Goal: Transaction & Acquisition: Purchase product/service

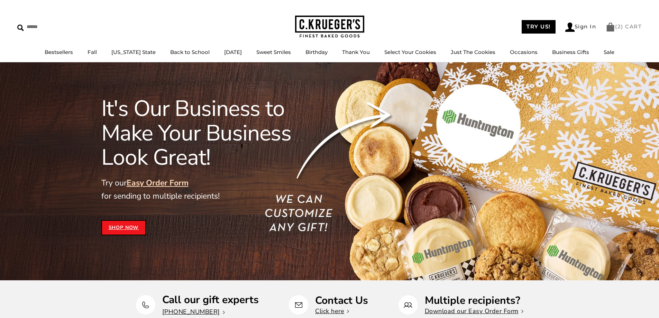
click at [630, 28] on link "( 2 ) CART" at bounding box center [623, 26] width 36 height 7
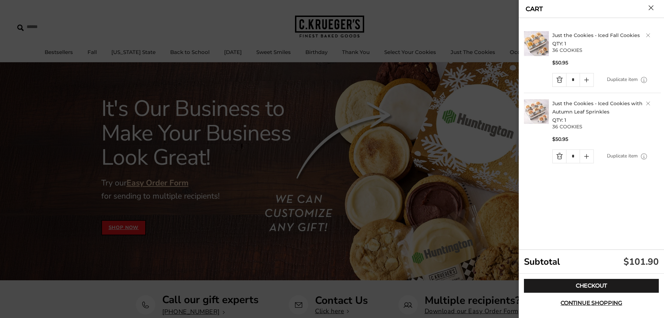
click at [548, 177] on div "Just the Cookies - Iced Fall Cookies QTY: 1 36 COOKIES $50.95 * Duplicate item …" at bounding box center [592, 134] width 137 height 232
click at [266, 128] on div at bounding box center [332, 159] width 664 height 318
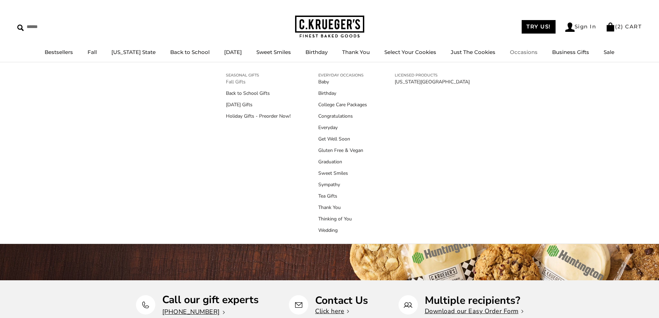
click at [236, 81] on link "Fall Gifts" at bounding box center [258, 81] width 65 height 7
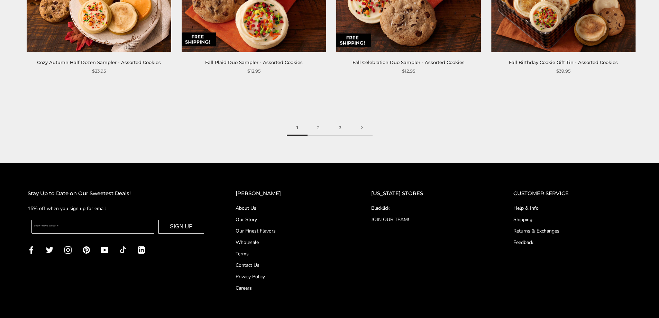
scroll to position [1176, 0]
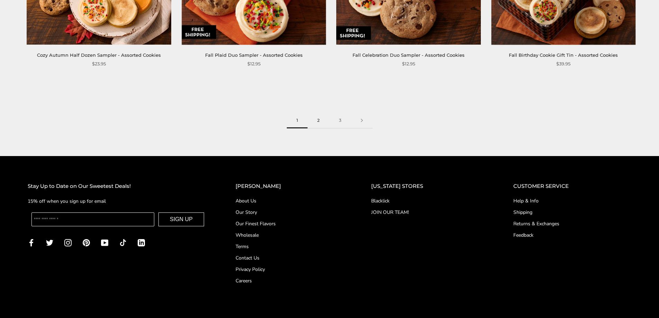
click at [317, 118] on link "2" at bounding box center [318, 121] width 22 height 16
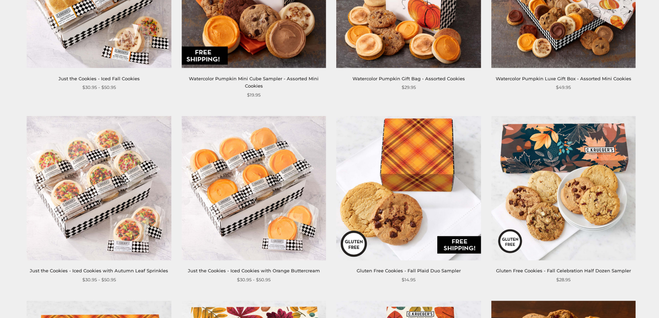
scroll to position [864, 0]
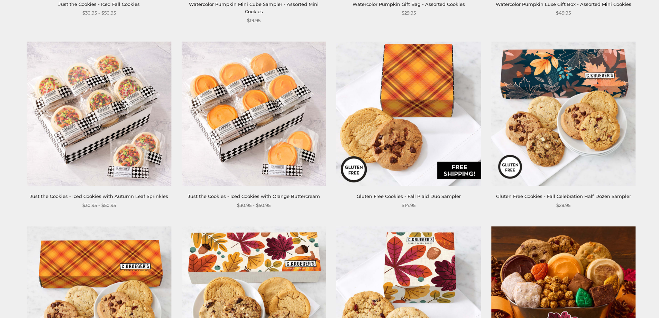
click at [112, 202] on span "$30.95 - $50.95" at bounding box center [99, 205] width 34 height 7
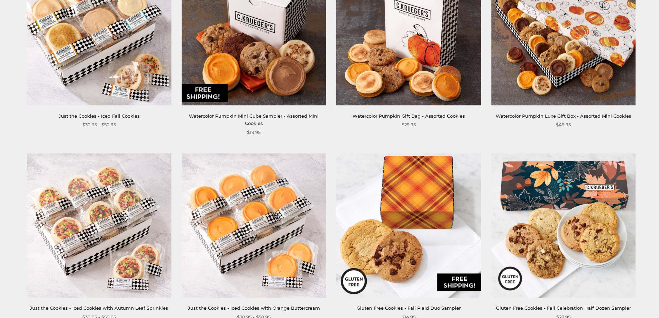
scroll to position [692, 0]
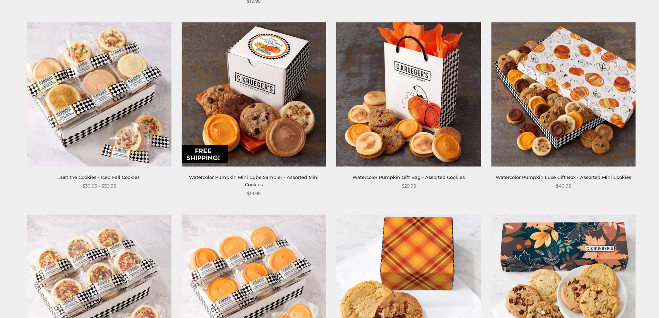
click at [111, 174] on link "Just the Cookies - Iced Fall Cookies" at bounding box center [98, 177] width 81 height 6
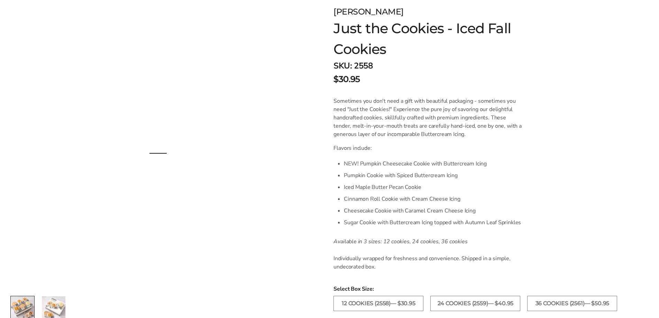
scroll to position [173, 0]
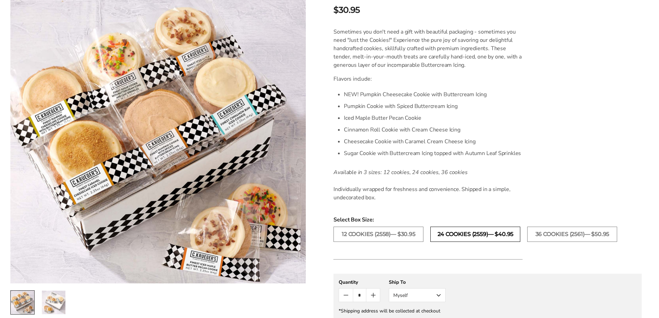
click at [463, 234] on label "24 COOKIES (2559)— $40.95" at bounding box center [475, 233] width 90 height 15
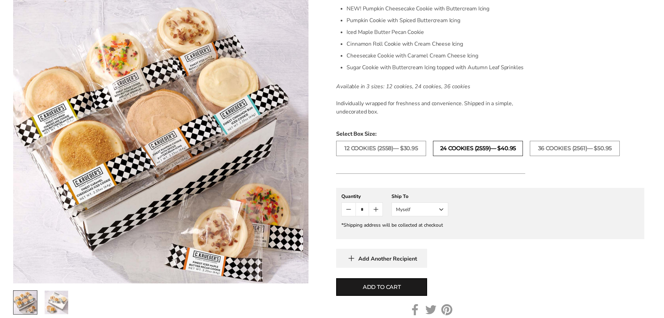
scroll to position [277, 0]
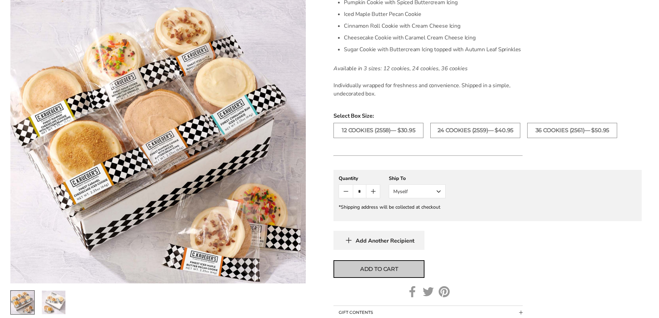
click at [398, 266] on span "Add to cart" at bounding box center [379, 269] width 38 height 8
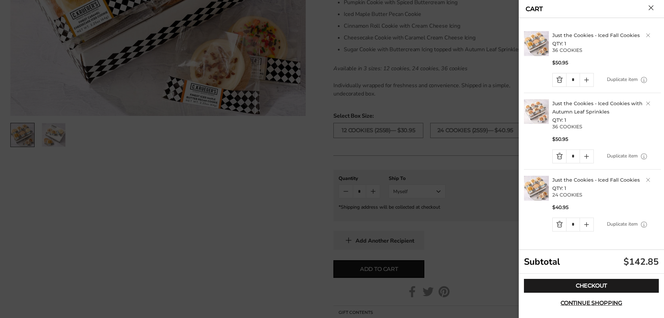
click at [567, 105] on link "Just the Cookies - Iced Cookies with Autumn Leaf Sprinkles" at bounding box center [597, 107] width 90 height 15
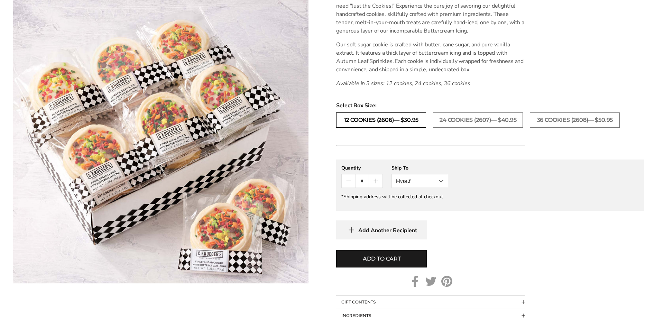
scroll to position [207, 0]
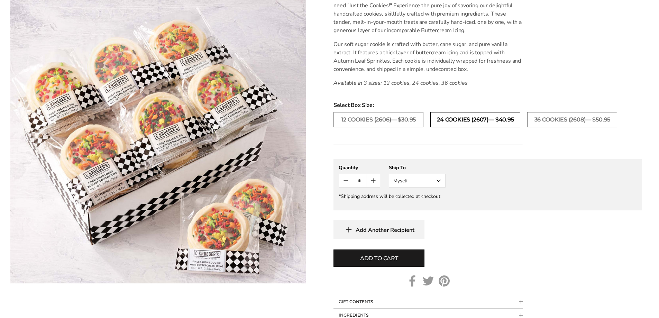
click at [464, 120] on label "24 COOKIES (2607)— $40.95" at bounding box center [475, 119] width 90 height 15
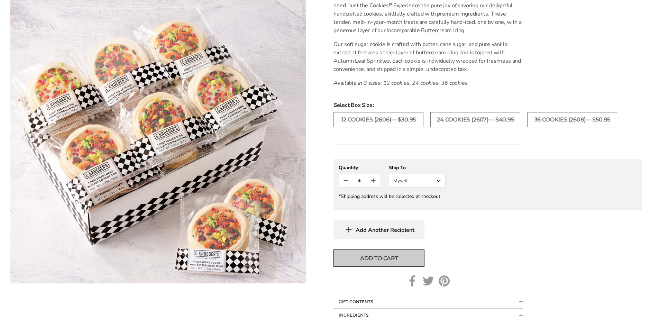
click at [388, 258] on span "Add to cart" at bounding box center [379, 258] width 38 height 8
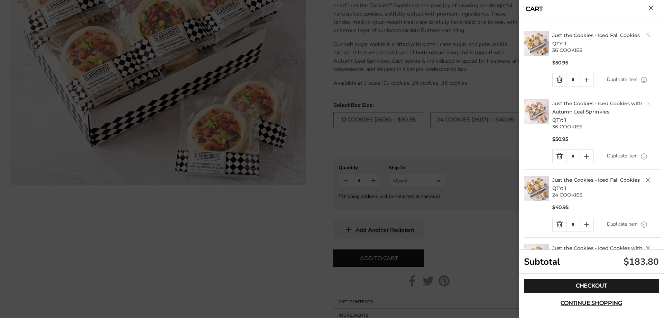
click at [564, 103] on link "Just the Cookies - Iced Cookies with Autumn Leaf Sprinkles" at bounding box center [597, 107] width 90 height 15
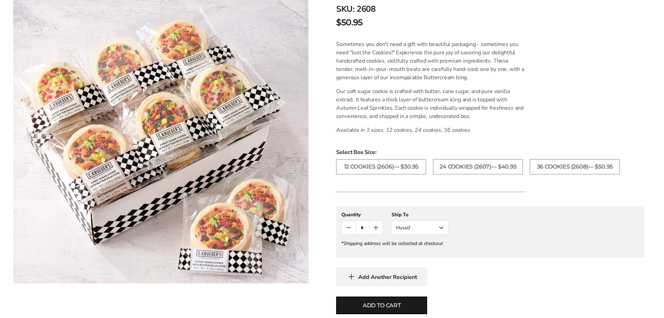
scroll to position [207, 0]
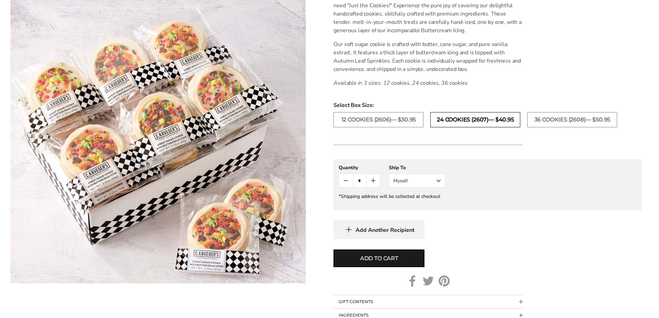
click at [481, 120] on label "24 COOKIES (2607)— $40.95" at bounding box center [475, 119] width 90 height 15
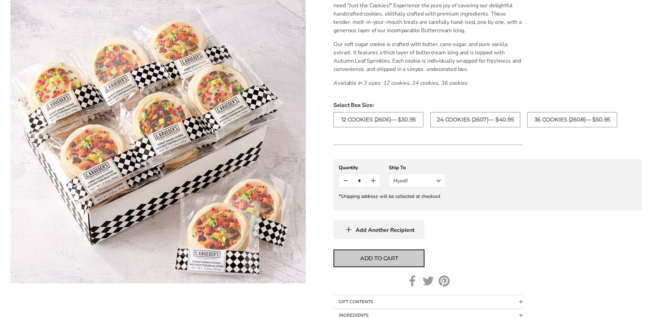
click at [373, 257] on span "Add to cart" at bounding box center [379, 258] width 38 height 8
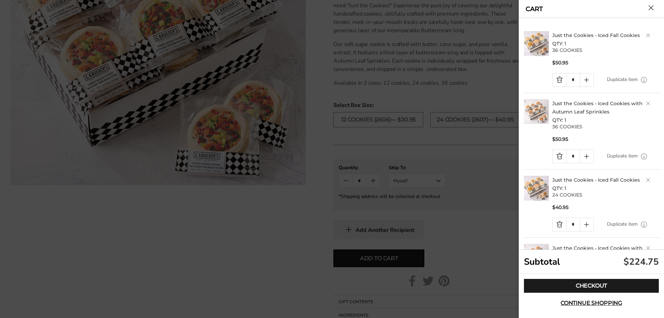
click at [574, 35] on link "Just the Cookies - Iced Fall Cookies" at bounding box center [595, 35] width 87 height 6
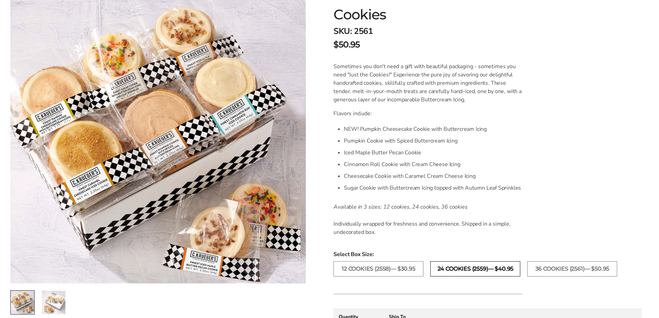
click at [442, 268] on label "24 COOKIES (2559)— $40.95" at bounding box center [475, 268] width 90 height 15
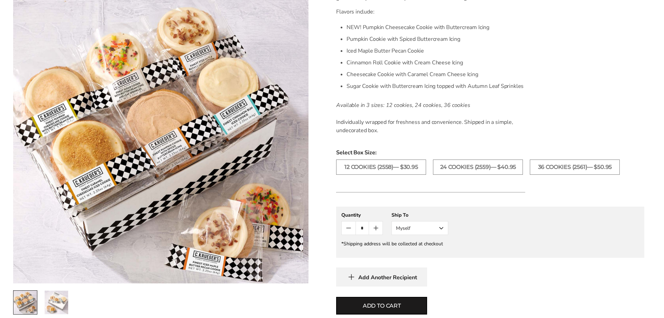
scroll to position [242, 0]
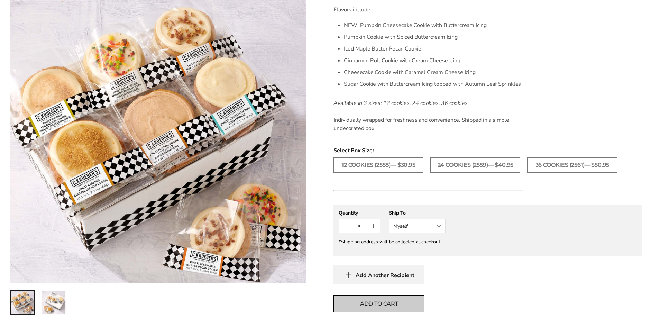
click at [391, 300] on span "Add to cart" at bounding box center [379, 303] width 38 height 8
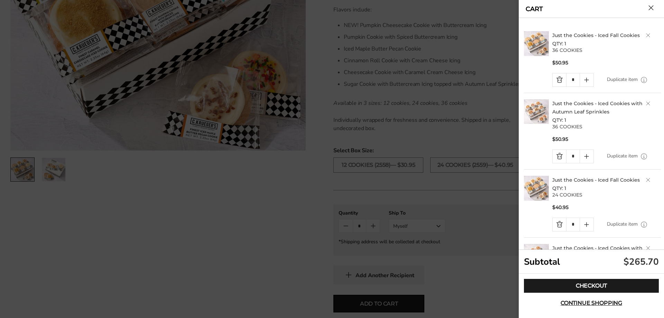
click at [563, 33] on link "Just the Cookies - Iced Fall Cookies" at bounding box center [595, 35] width 87 height 6
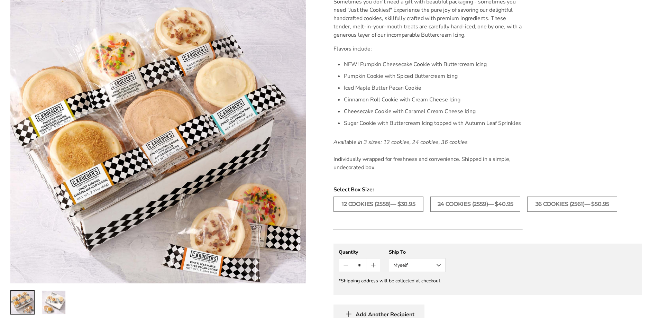
scroll to position [207, 0]
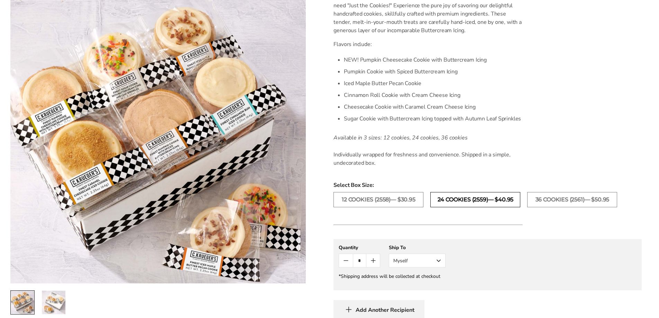
click at [446, 196] on label "24 COOKIES (2559)— $40.95" at bounding box center [475, 199] width 90 height 15
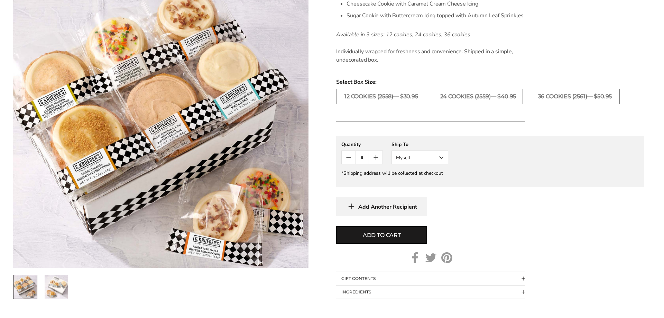
scroll to position [311, 0]
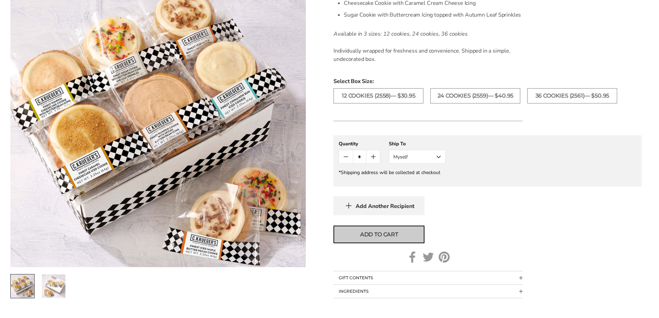
click at [379, 236] on span "Add to cart" at bounding box center [379, 234] width 38 height 8
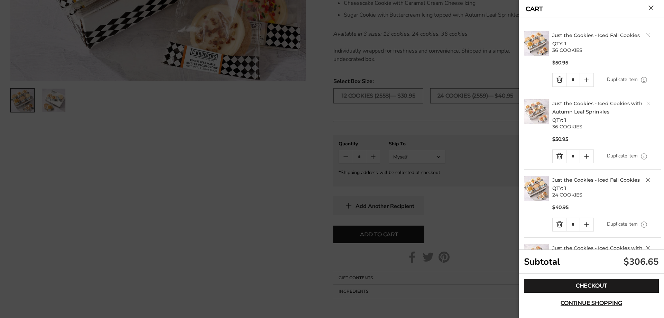
click at [645, 31] on h2 "Just the Cookies - Iced Fall Cookies QTY: 1" at bounding box center [606, 39] width 109 height 17
click at [646, 37] on link "Delete product" at bounding box center [648, 35] width 4 height 4
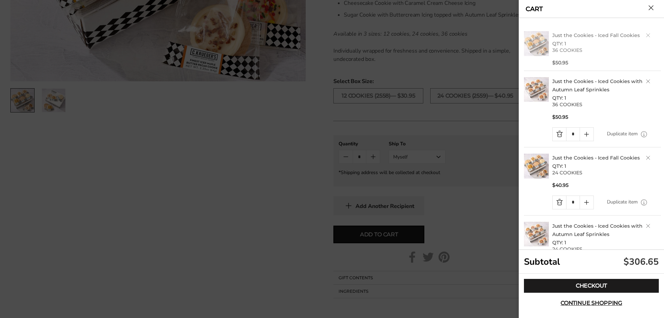
click at [646, 35] on link "Delete product" at bounding box center [648, 35] width 4 height 4
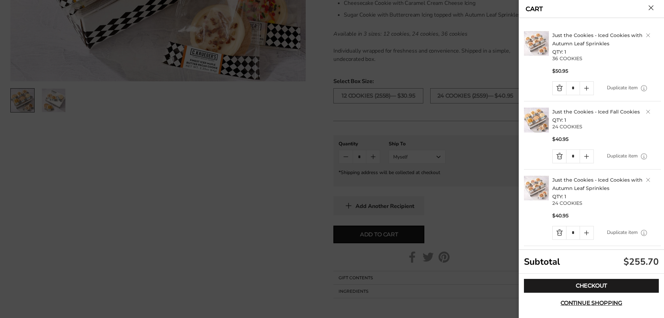
click at [646, 37] on link "Delete product" at bounding box center [648, 35] width 4 height 4
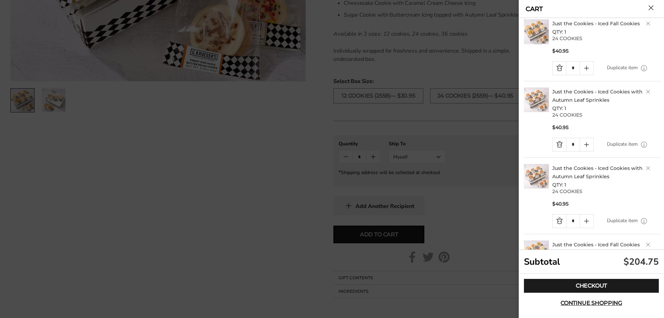
scroll to position [0, 0]
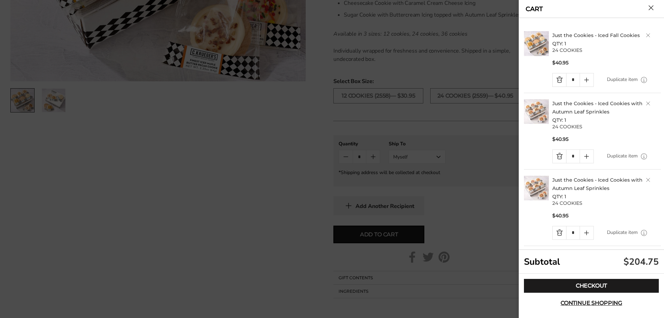
click at [646, 103] on link "Delete product" at bounding box center [648, 103] width 4 height 4
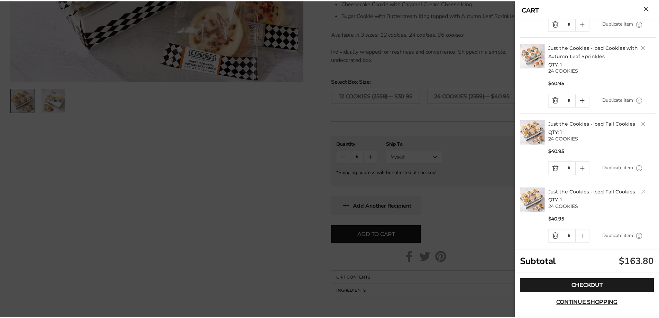
scroll to position [63, 0]
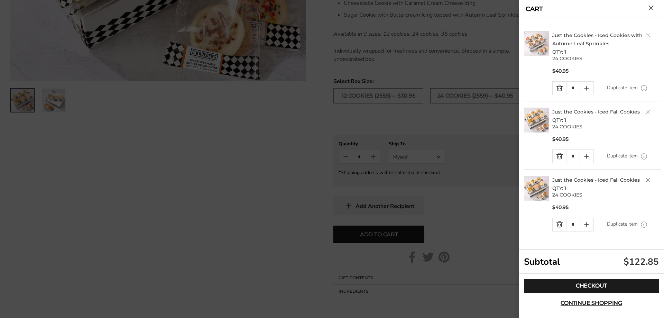
click at [648, 180] on link "Delete product" at bounding box center [648, 180] width 4 height 4
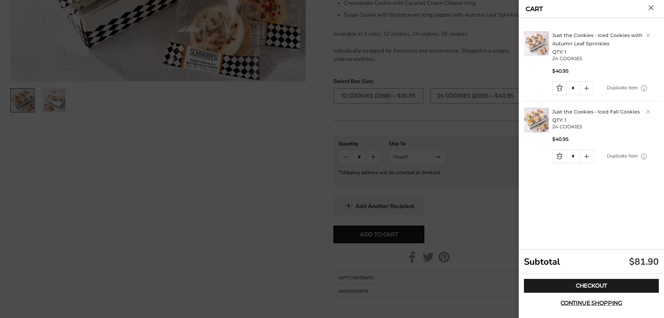
click at [155, 257] on div at bounding box center [332, 159] width 664 height 318
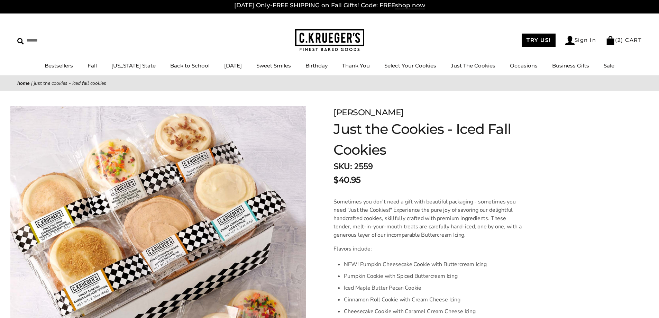
scroll to position [0, 0]
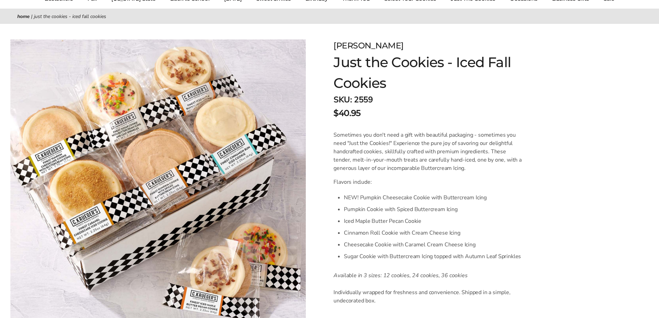
scroll to position [67, 0]
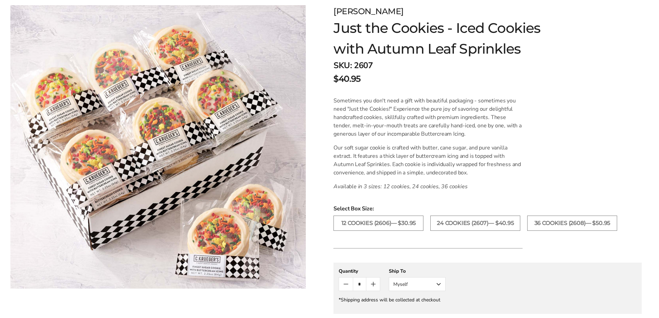
scroll to position [104, 0]
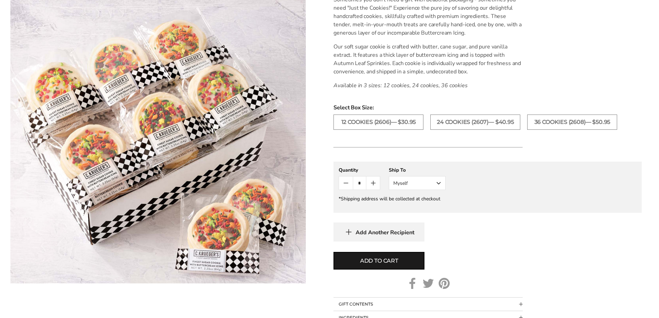
scroll to position [207, 0]
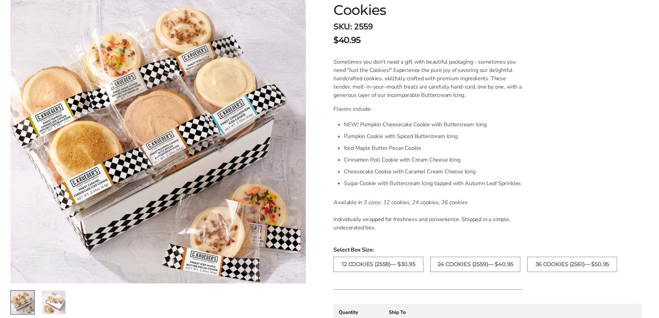
scroll to position [138, 0]
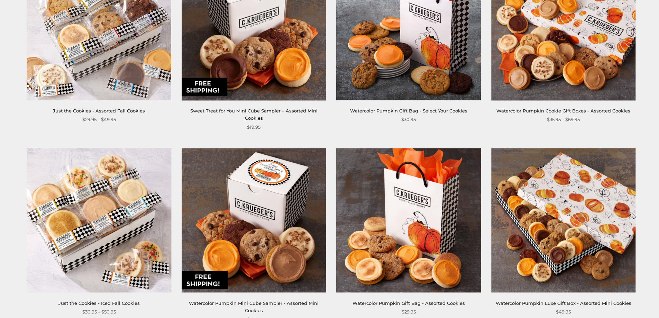
scroll to position [553, 0]
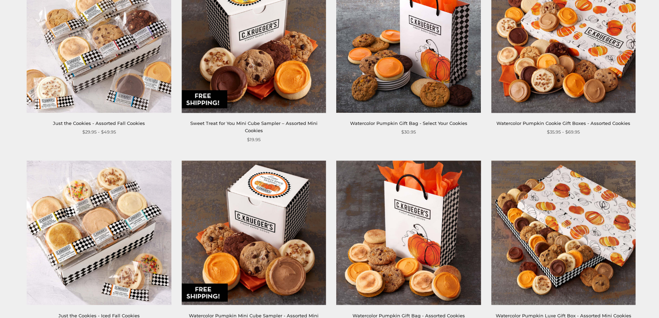
click at [103, 123] on link "Just the Cookies - Assorted Fall Cookies" at bounding box center [99, 123] width 92 height 6
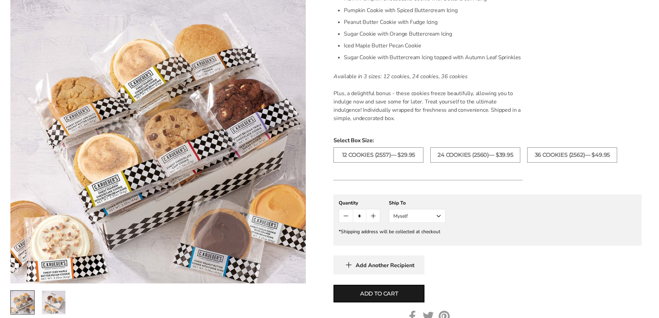
scroll to position [311, 0]
click at [462, 154] on label "24 COOKIES (2560)— $39.95" at bounding box center [475, 154] width 90 height 15
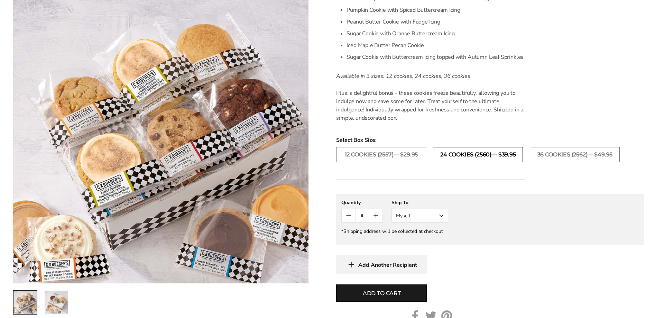
scroll to position [346, 0]
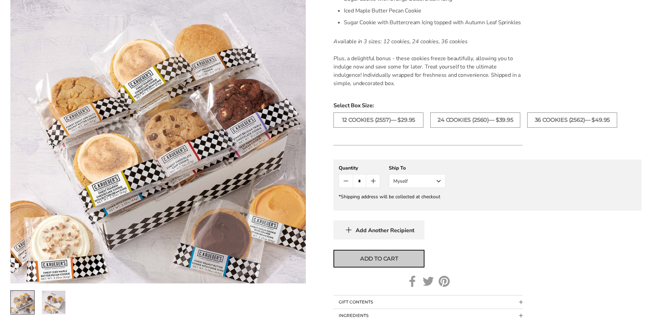
click at [362, 256] on span "Add to cart" at bounding box center [379, 258] width 38 height 8
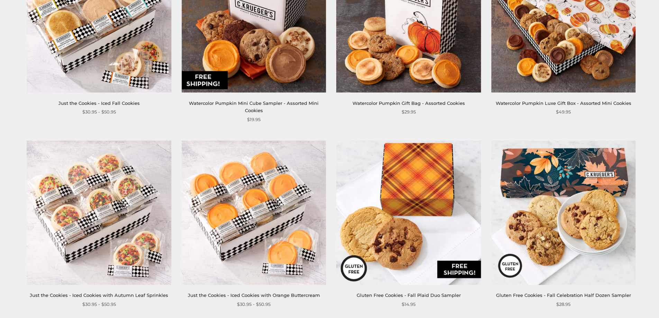
scroll to position [795, 0]
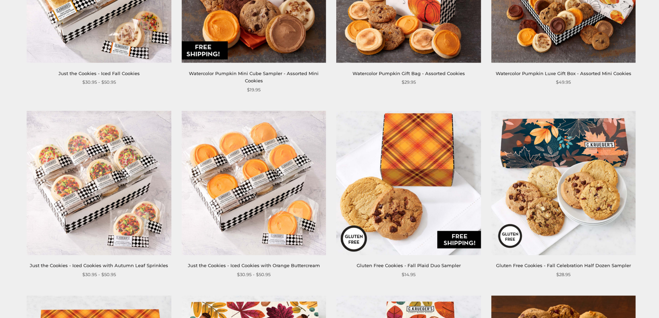
click at [252, 262] on link "Just the Cookies - Iced Cookies with Orange Buttercream" at bounding box center [254, 265] width 132 height 6
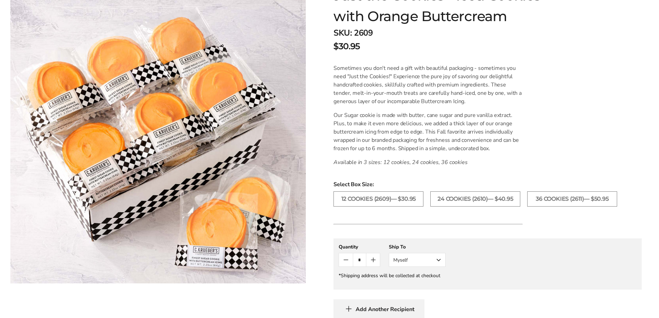
scroll to position [138, 0]
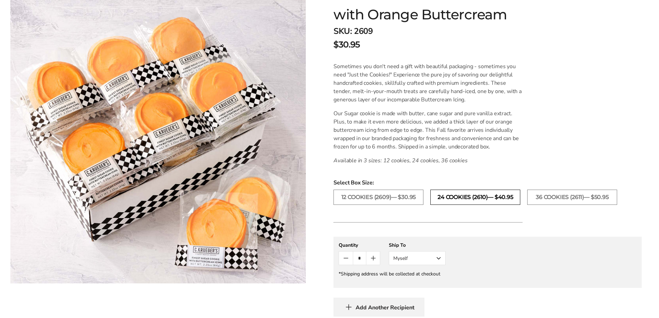
click at [464, 195] on label "24 COOKIES (2610)— $40.95" at bounding box center [475, 196] width 90 height 15
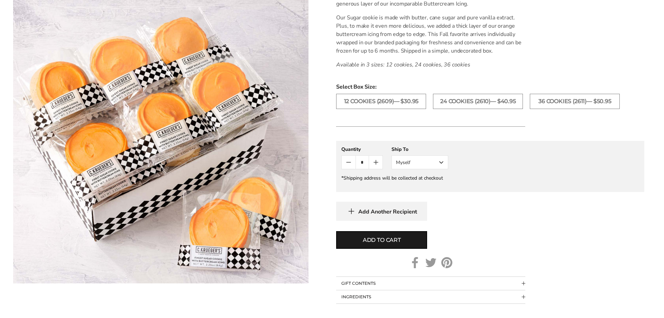
scroll to position [242, 0]
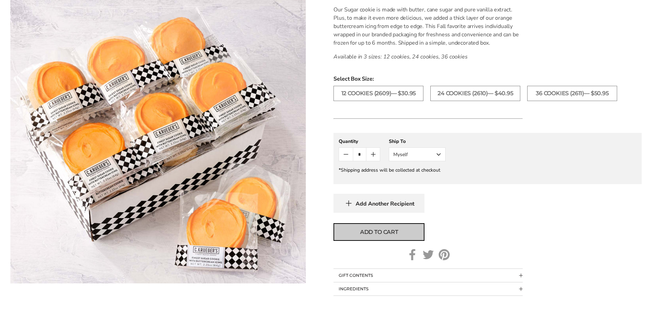
click at [361, 228] on span "Add to cart" at bounding box center [379, 232] width 38 height 8
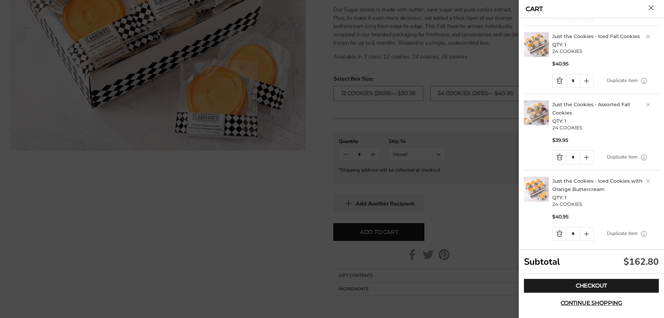
scroll to position [79, 0]
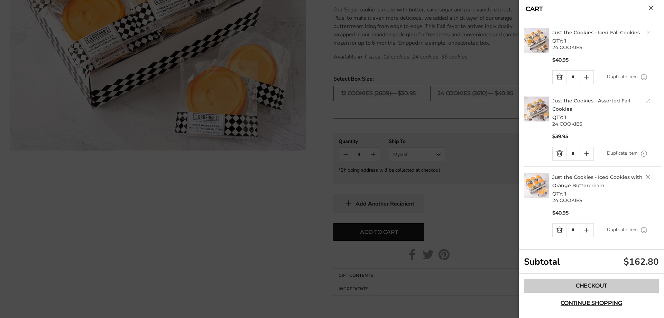
click at [576, 286] on link "Checkout" at bounding box center [591, 286] width 135 height 14
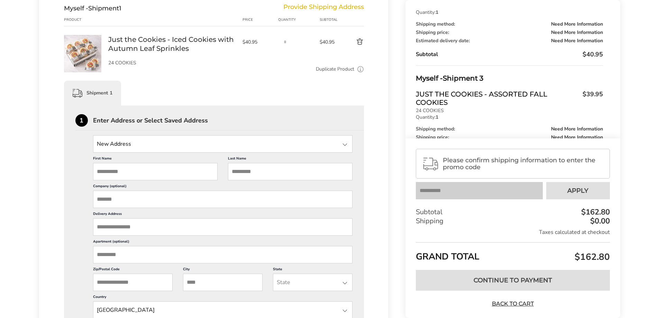
scroll to position [104, 0]
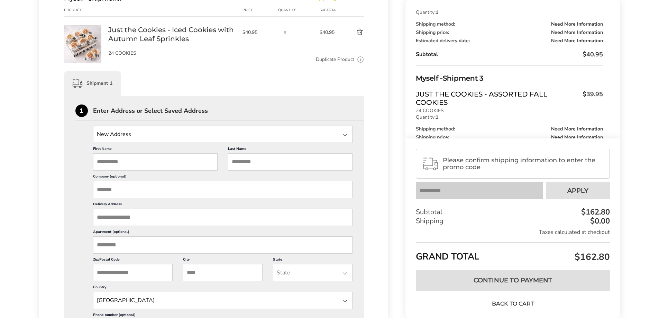
click at [125, 135] on input "State" at bounding box center [223, 134] width 260 height 17
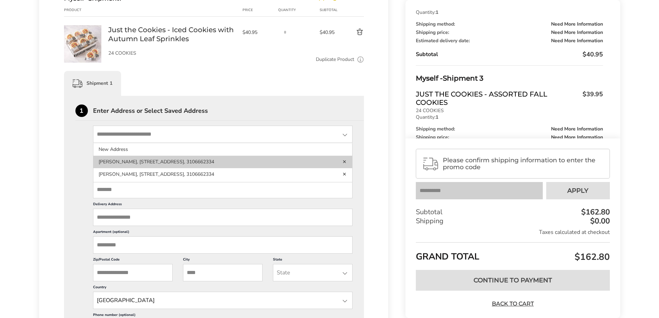
click at [125, 164] on li "[PERSON_NAME], [STREET_ADDRESS], 3106662334" at bounding box center [222, 162] width 259 height 12
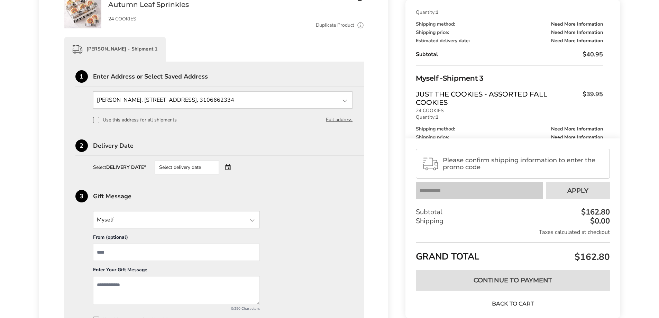
scroll to position [138, 0]
click at [229, 167] on div "Select delivery date" at bounding box center [197, 167] width 84 height 14
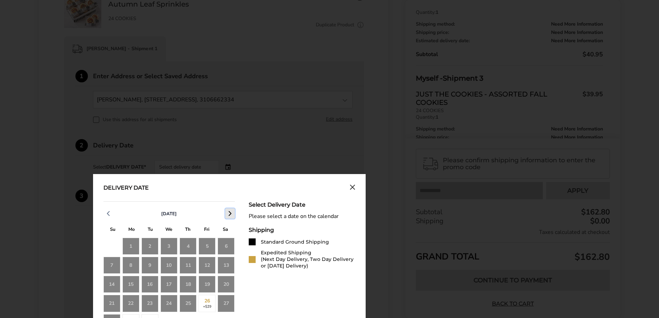
click at [226, 210] on icon "button" at bounding box center [230, 213] width 8 height 8
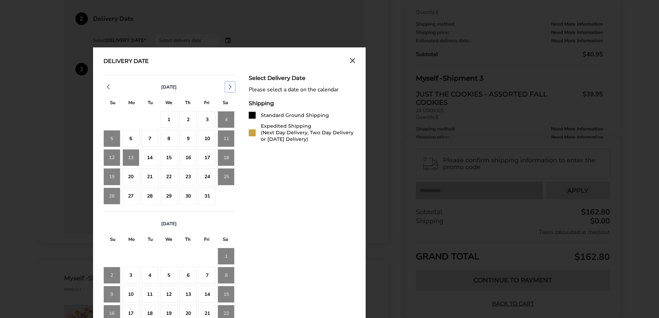
scroll to position [277, 0]
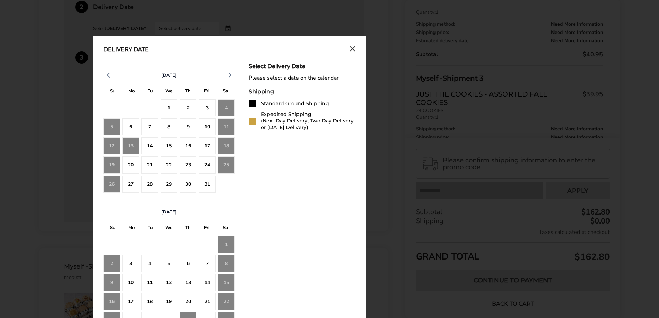
click at [111, 164] on div "19" at bounding box center [111, 164] width 17 height 17
drag, startPoint x: 124, startPoint y: 163, endPoint x: 186, endPoint y: 163, distance: 61.9
click at [186, 163] on div "19 20 21 22 23 24 25" at bounding box center [168, 164] width 131 height 17
click at [186, 163] on div "23" at bounding box center [187, 164] width 17 height 17
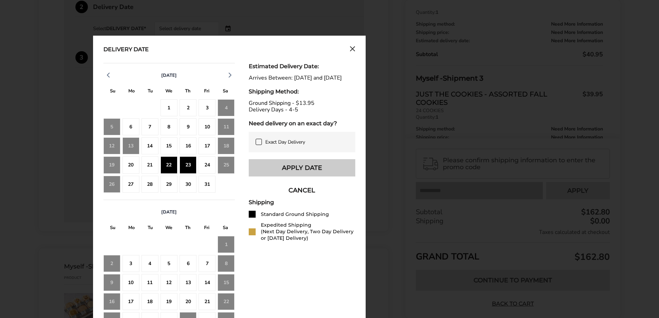
click at [298, 173] on button "Apply Date" at bounding box center [302, 167] width 106 height 17
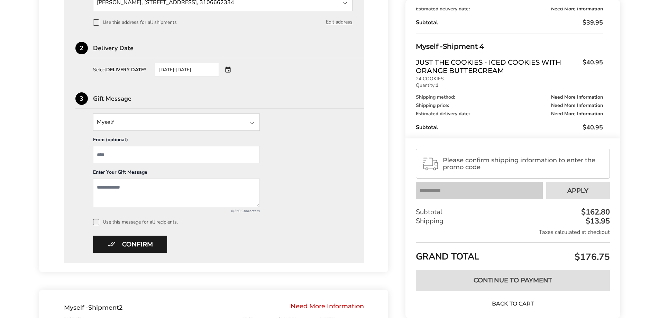
scroll to position [242, 0]
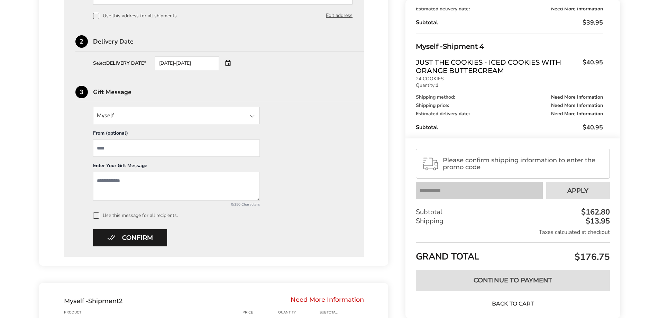
click at [95, 213] on span at bounding box center [96, 215] width 6 height 6
click at [119, 235] on button "Confirm" at bounding box center [130, 237] width 74 height 17
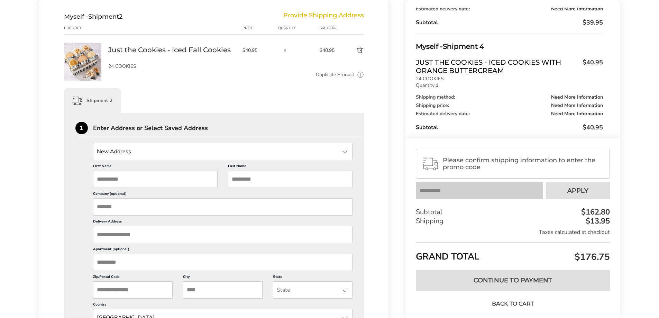
click at [117, 182] on input "First Name" at bounding box center [155, 178] width 124 height 17
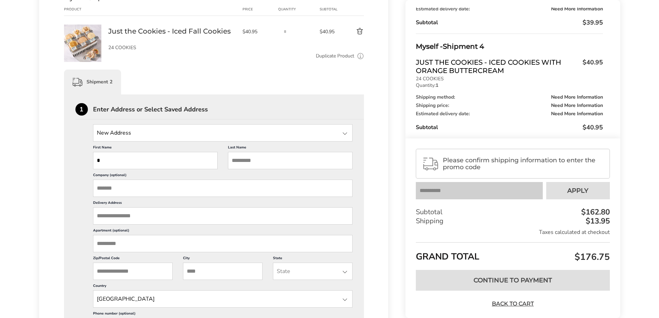
scroll to position [277, 0]
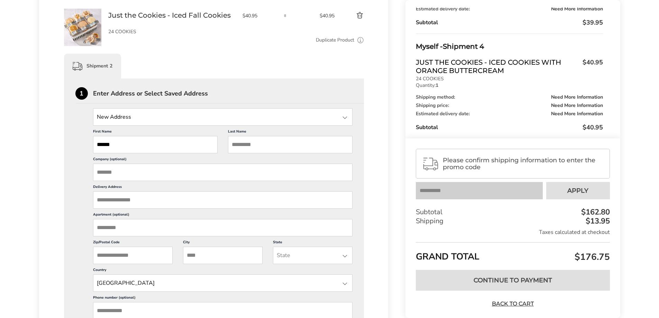
type input "******"
click at [249, 142] on input "Last Name" at bounding box center [290, 144] width 124 height 17
click at [240, 144] on input "Last Name" at bounding box center [290, 144] width 124 height 17
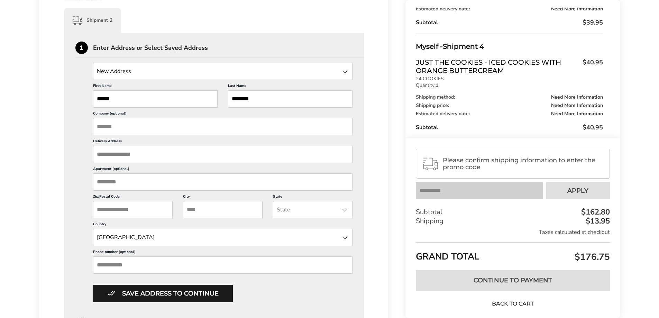
scroll to position [346, 0]
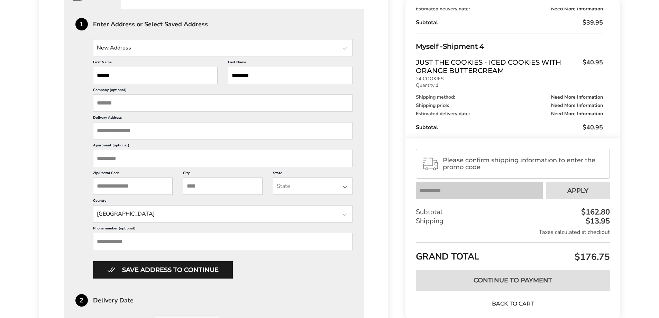
type input "********"
click at [101, 132] on input "Delivery Address" at bounding box center [223, 130] width 260 height 17
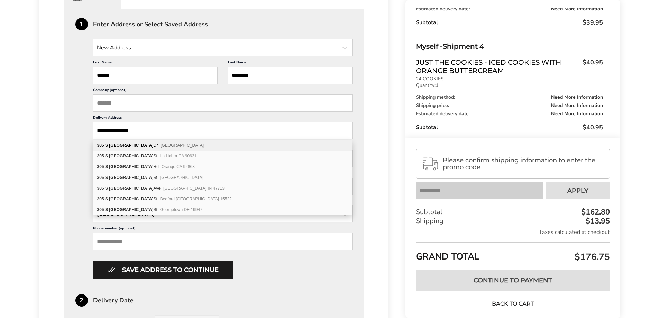
click at [124, 145] on b "[GEOGRAPHIC_DATA]" at bounding box center [131, 145] width 44 height 5
type input "**********"
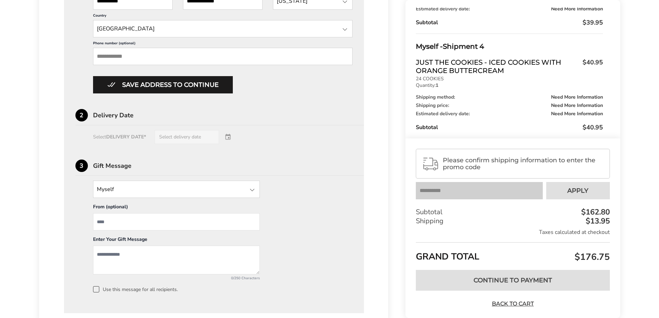
scroll to position [553, 0]
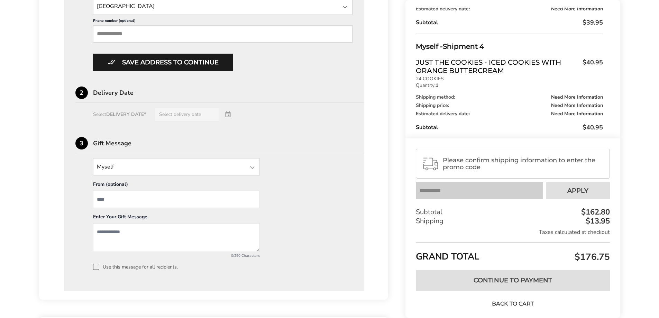
click at [227, 112] on div "Select DELIVERY DATE* Select delivery date" at bounding box center [213, 115] width 277 height 14
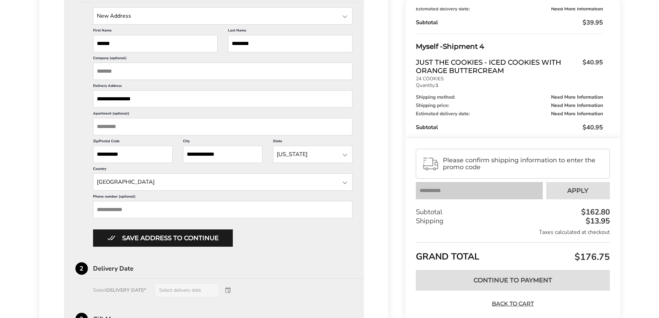
scroll to position [380, 0]
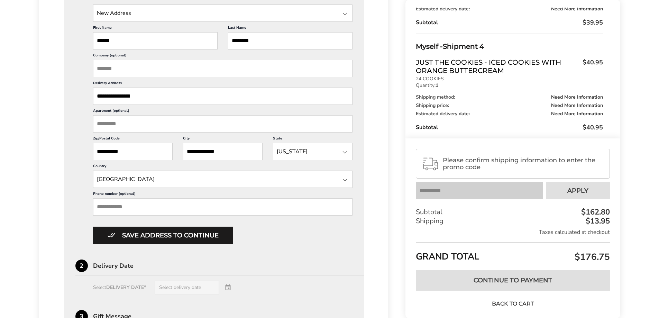
click at [145, 233] on button "Save address to continue" at bounding box center [163, 234] width 140 height 17
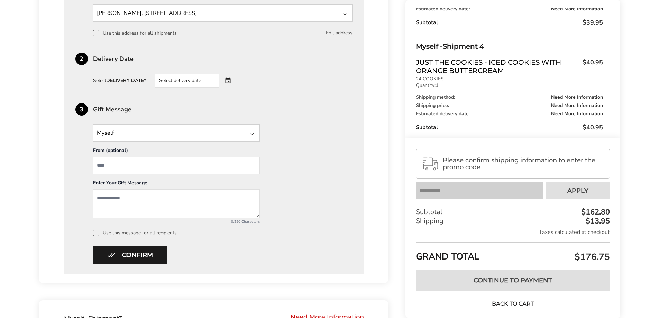
click at [195, 81] on div "Select delivery date" at bounding box center [187, 81] width 64 height 14
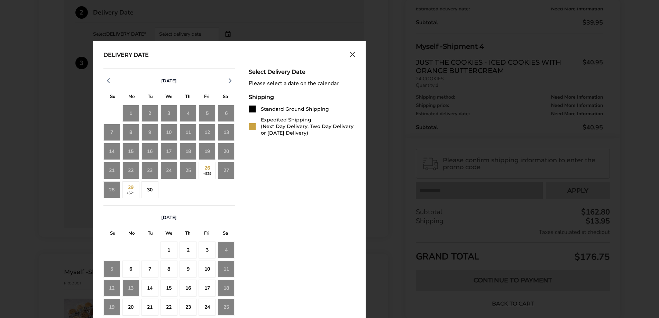
scroll to position [449, 0]
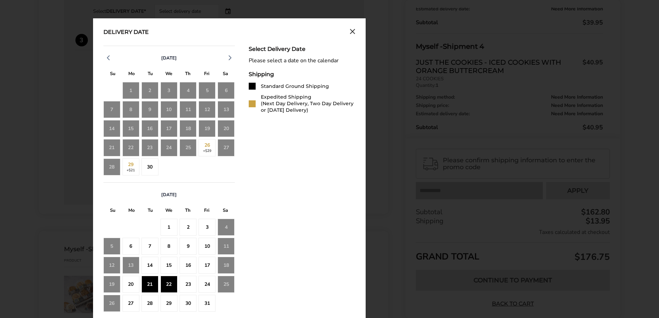
click at [170, 286] on div "22" at bounding box center [168, 284] width 17 height 17
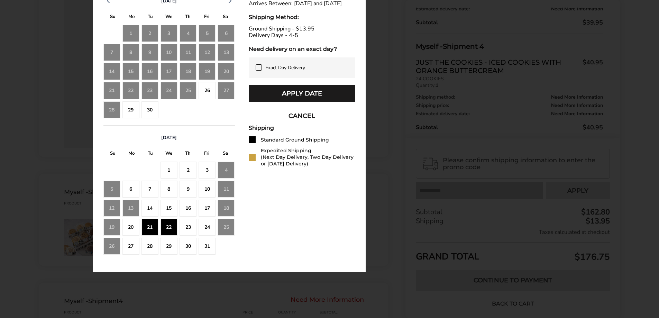
scroll to position [519, 0]
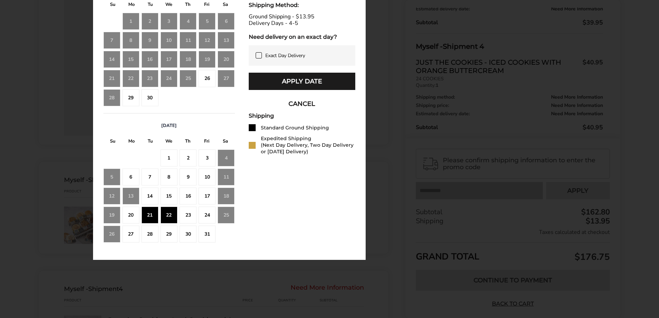
click at [188, 212] on div "23" at bounding box center [187, 214] width 17 height 17
click at [269, 86] on button "Apply Date" at bounding box center [302, 81] width 106 height 17
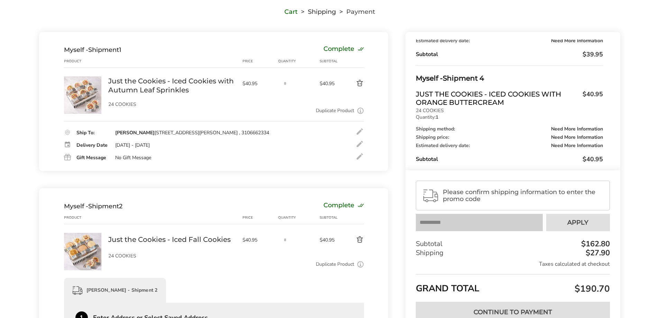
scroll to position [69, 0]
